Goal: Transaction & Acquisition: Purchase product/service

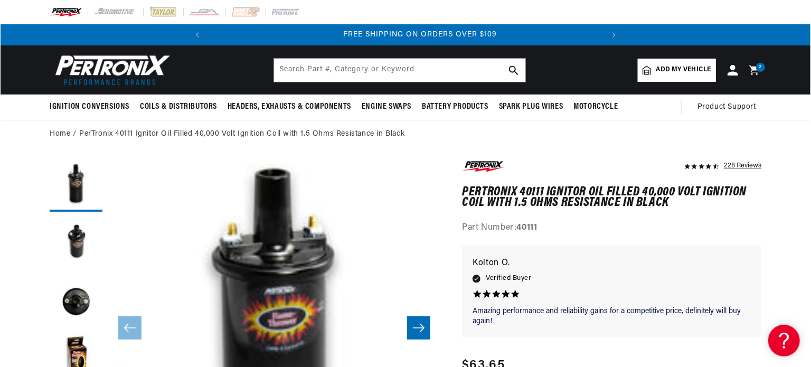
scroll to position [0, 394]
click at [759, 72] on icon at bounding box center [755, 70] width 25 height 13
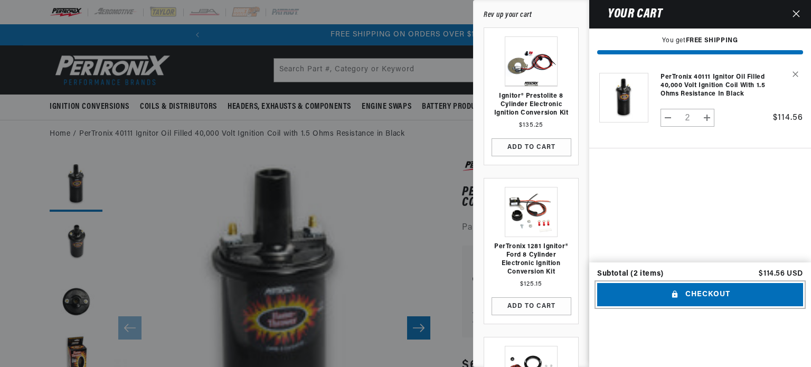
click at [689, 307] on button "Checkout" at bounding box center [700, 295] width 206 height 24
